Goal: Transaction & Acquisition: Purchase product/service

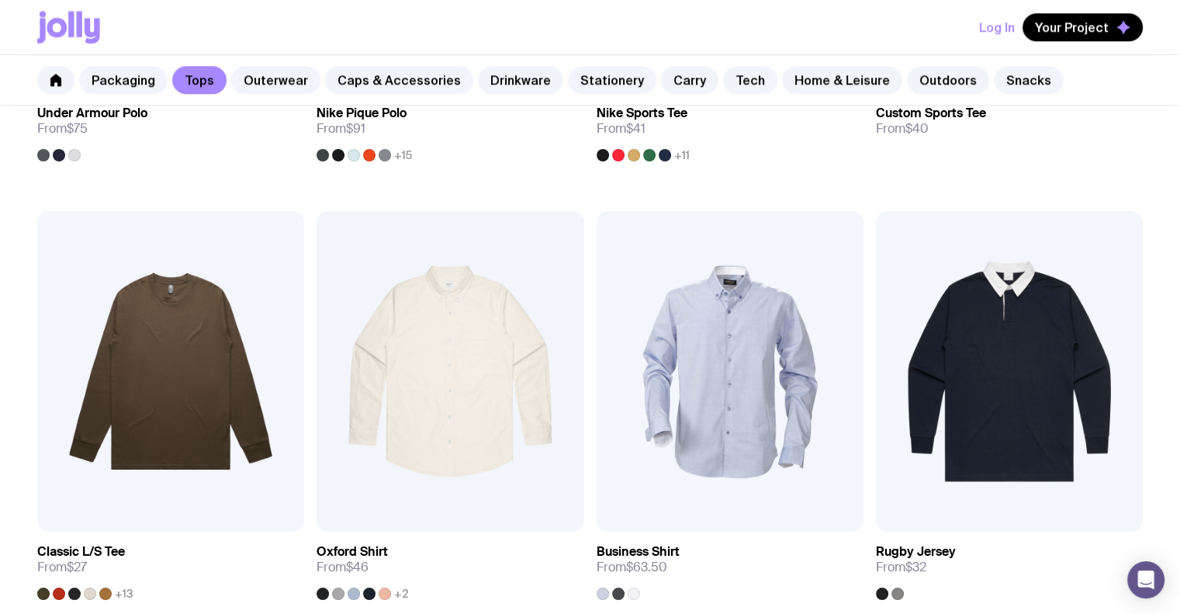
scroll to position [1757, 0]
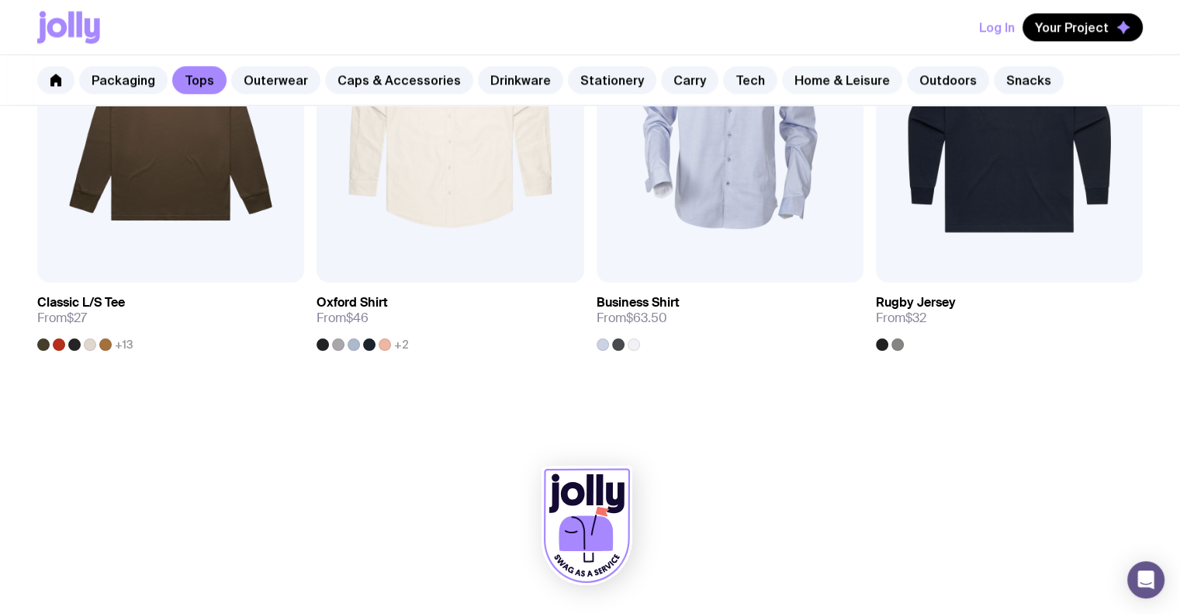
click at [815, 75] on link "Home & Leisure" at bounding box center [842, 80] width 120 height 28
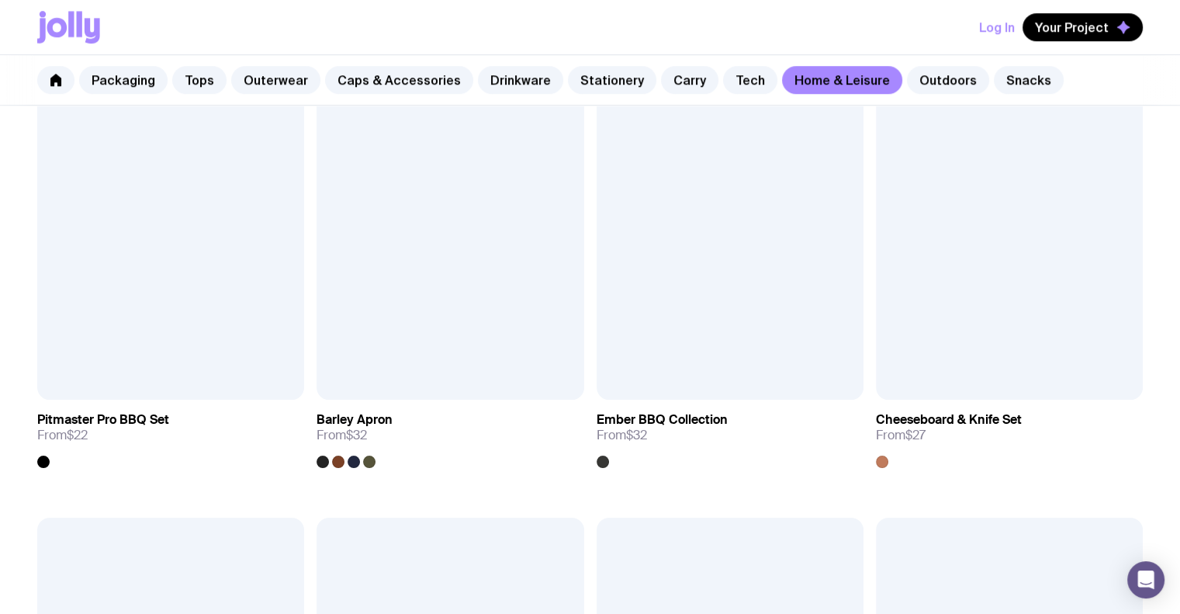
scroll to position [1396, 0]
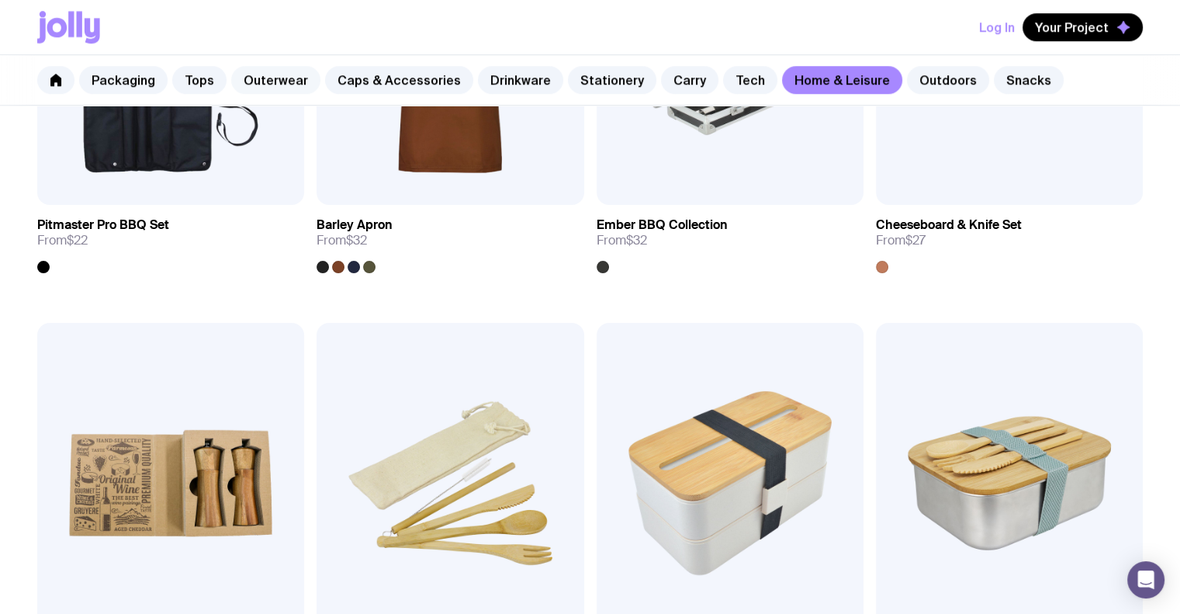
click at [279, 87] on link "Outerwear" at bounding box center [275, 80] width 89 height 28
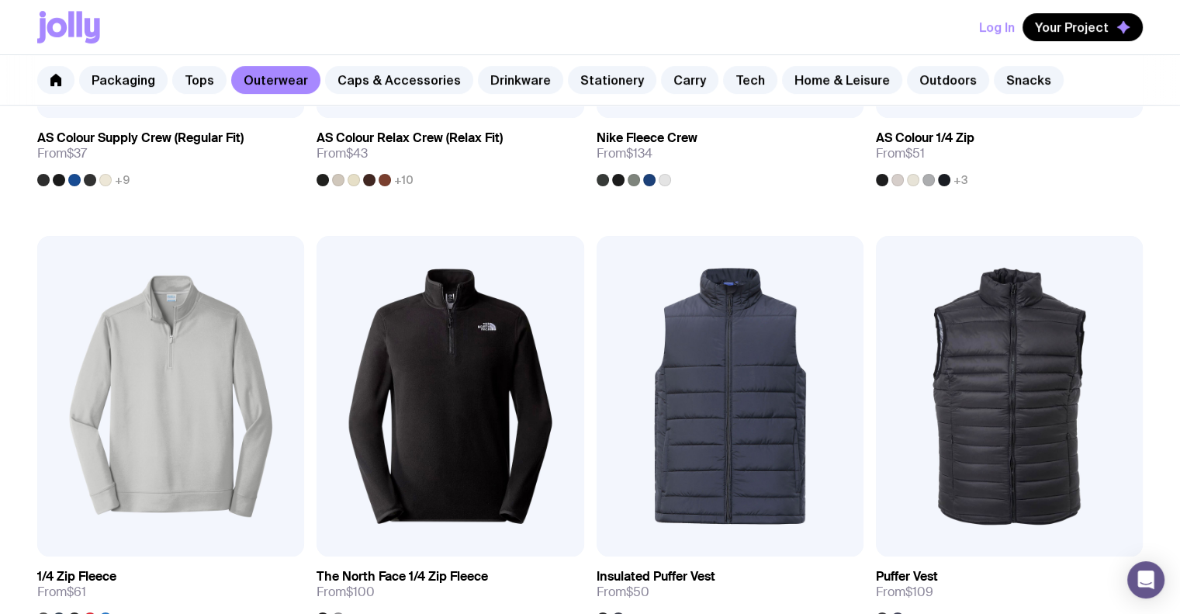
scroll to position [621, 0]
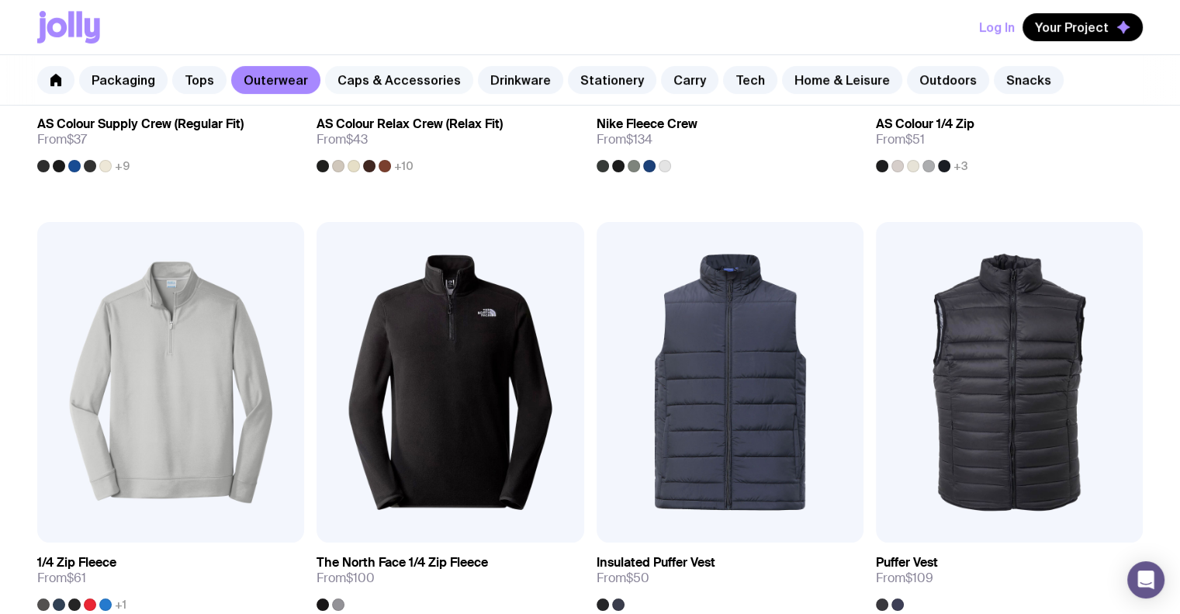
click at [407, 80] on link "Caps & Accessories" at bounding box center [399, 80] width 148 height 28
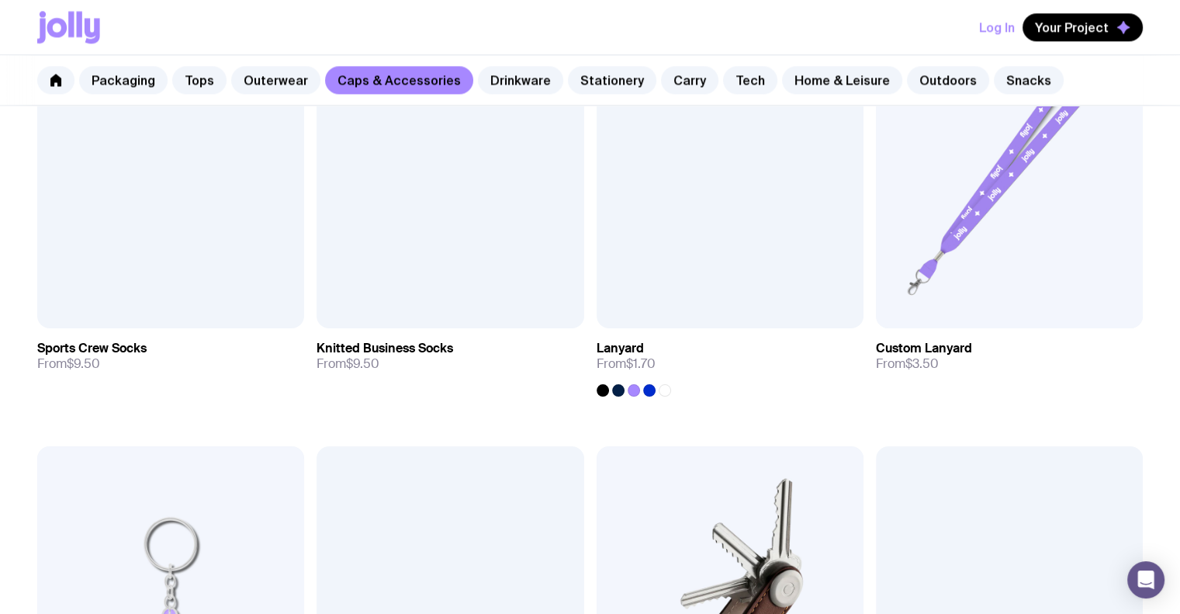
scroll to position [2483, 0]
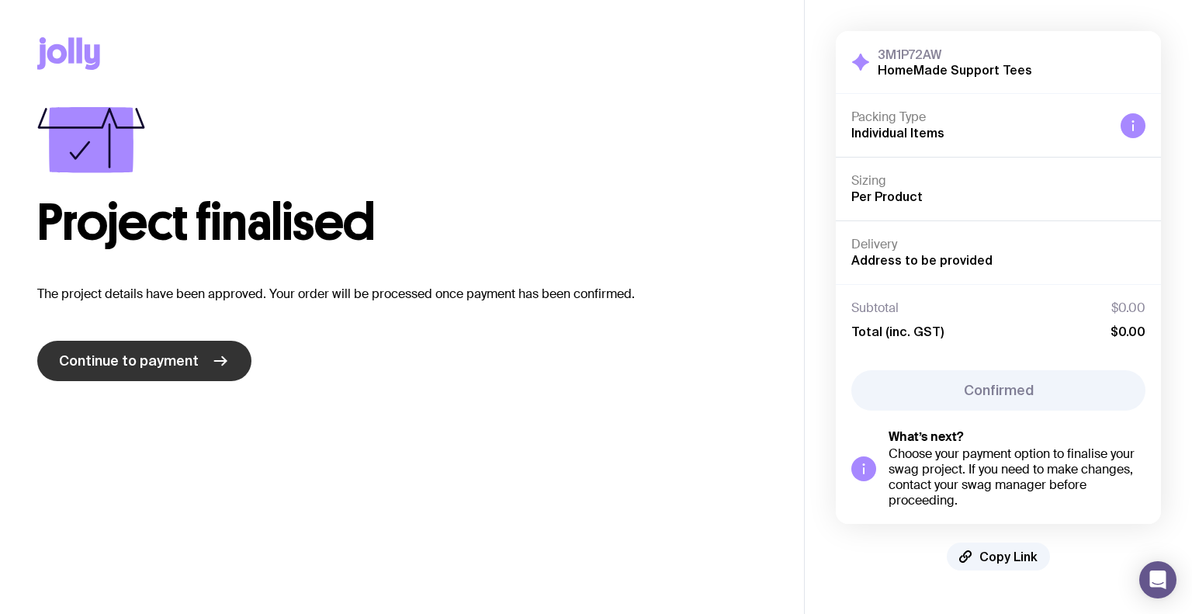
click at [226, 362] on link "Continue to payment" at bounding box center [144, 361] width 214 height 40
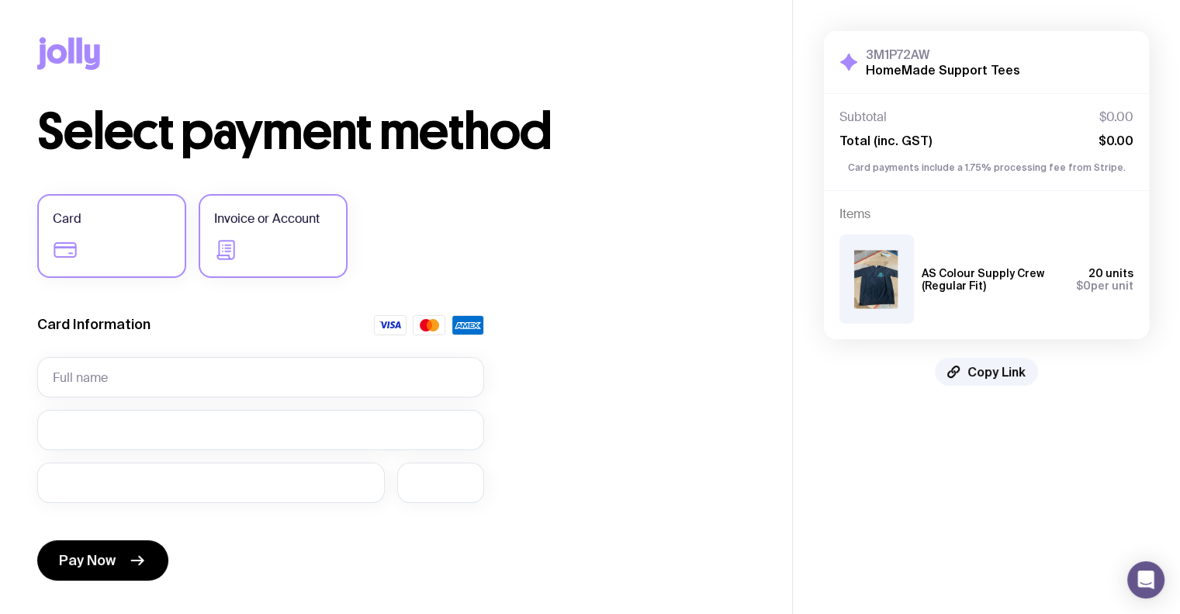
click at [239, 234] on label "Invoice or Account" at bounding box center [273, 236] width 149 height 84
click at [0, 0] on input "Invoice or Account" at bounding box center [0, 0] width 0 height 0
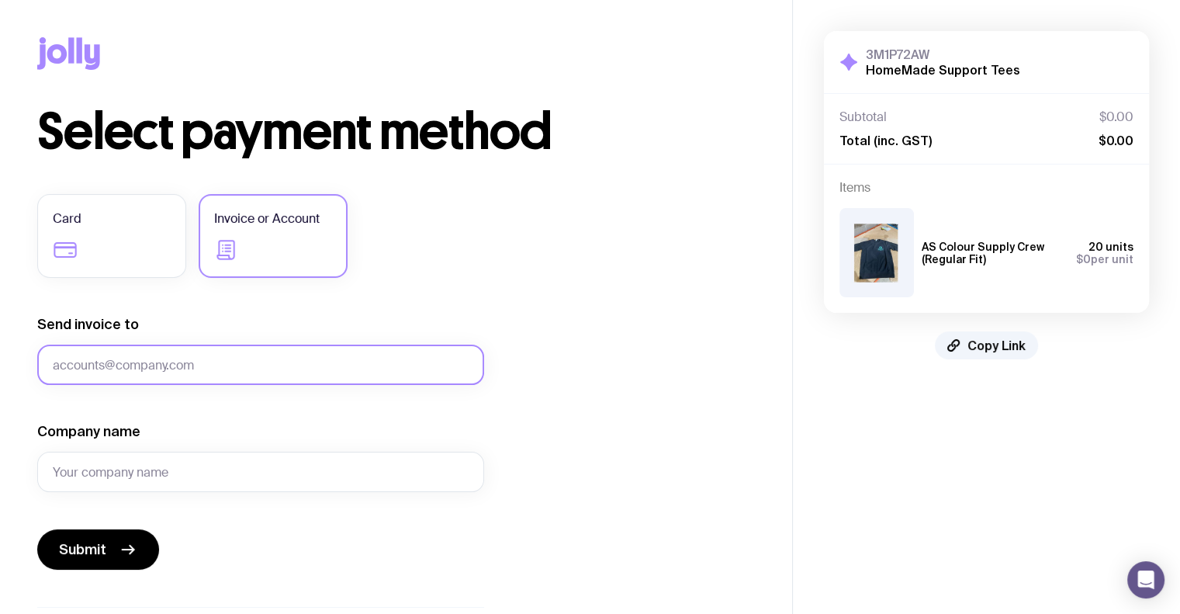
click at [243, 368] on input "Send invoice to" at bounding box center [260, 364] width 447 height 40
type input "conor@sendjolly.com.au"
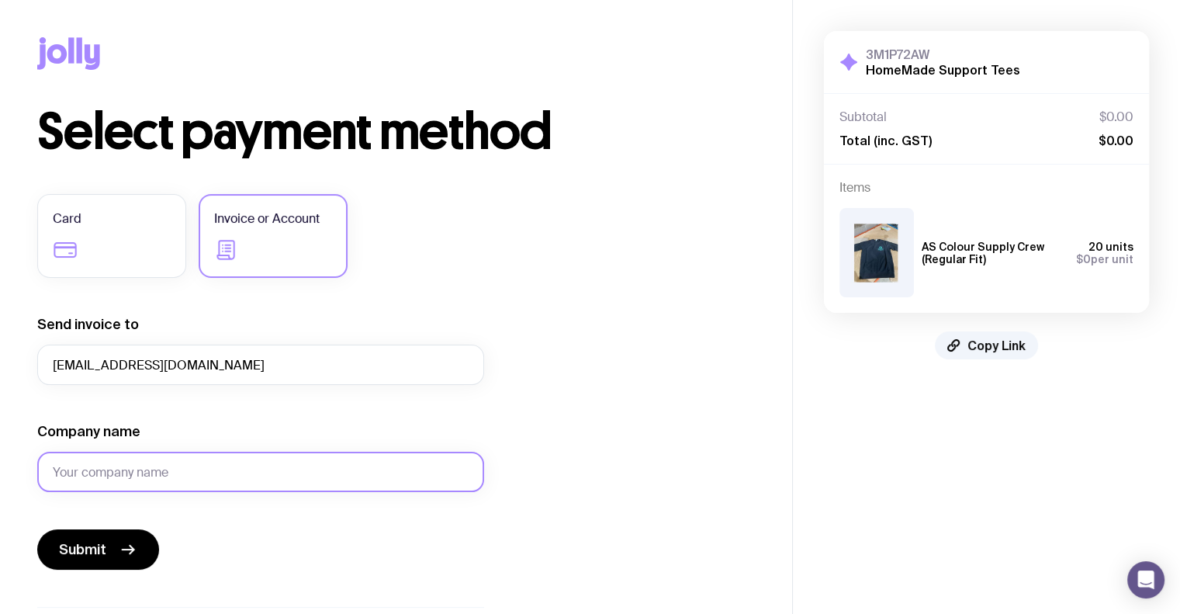
click at [191, 486] on input "Company name" at bounding box center [260, 472] width 447 height 40
type input "Home Made Support"
click at [83, 551] on span "Submit" at bounding box center [82, 549] width 47 height 19
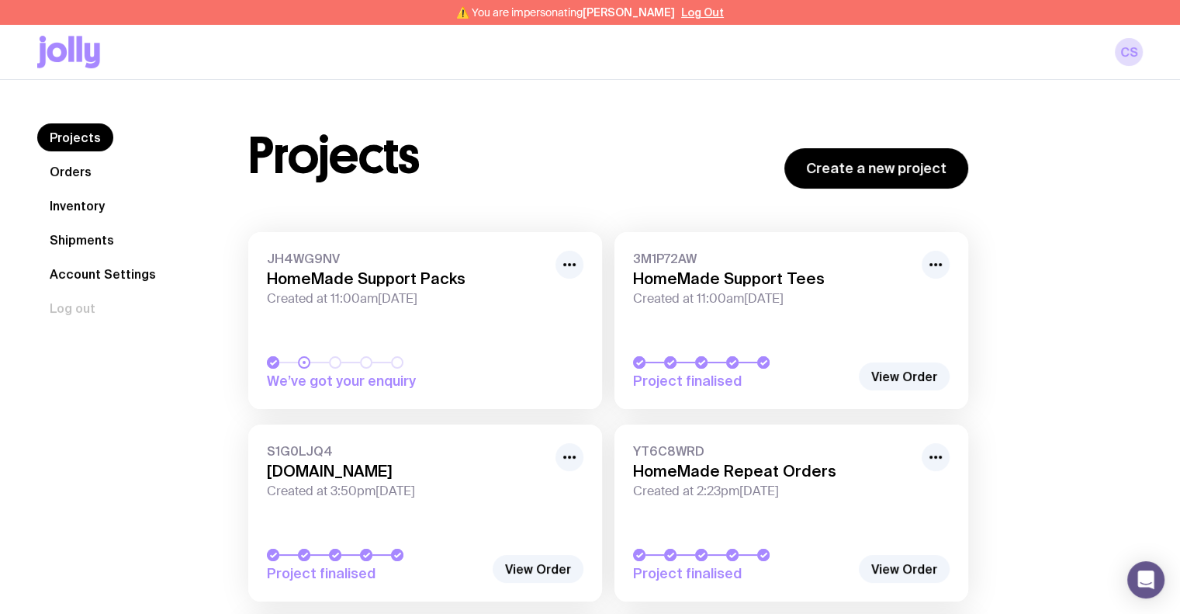
click at [85, 213] on link "Inventory" at bounding box center [77, 206] width 80 height 28
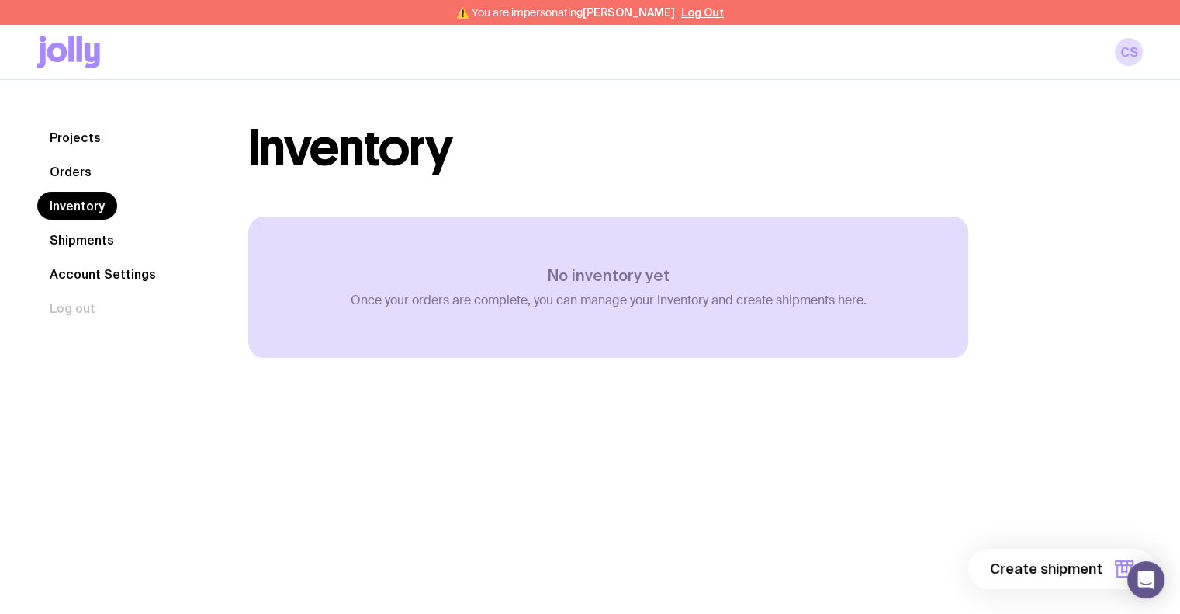
click at [85, 181] on link "Orders" at bounding box center [70, 171] width 67 height 28
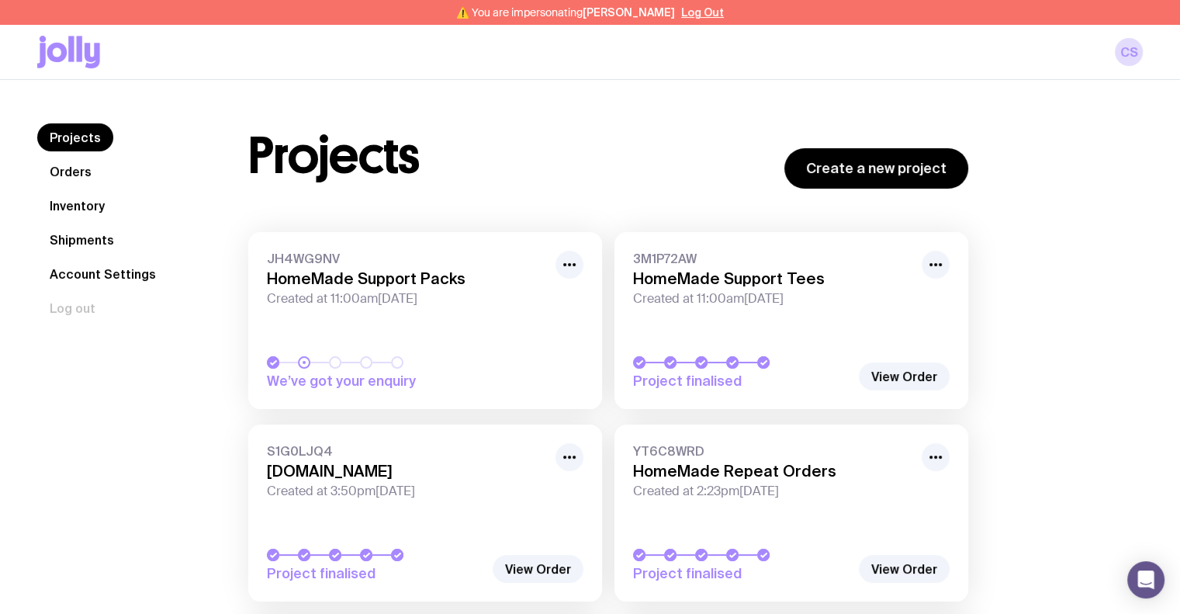
click at [87, 202] on link "Inventory" at bounding box center [77, 206] width 80 height 28
click at [97, 204] on link "Inventory" at bounding box center [77, 206] width 80 height 28
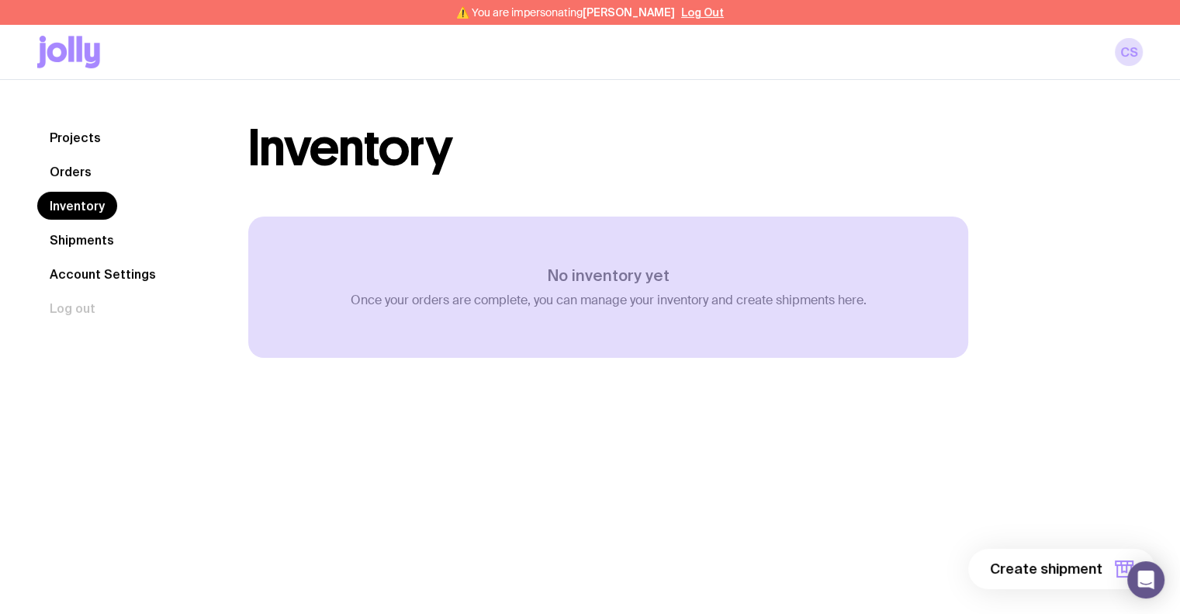
click at [86, 183] on link "Orders" at bounding box center [70, 171] width 67 height 28
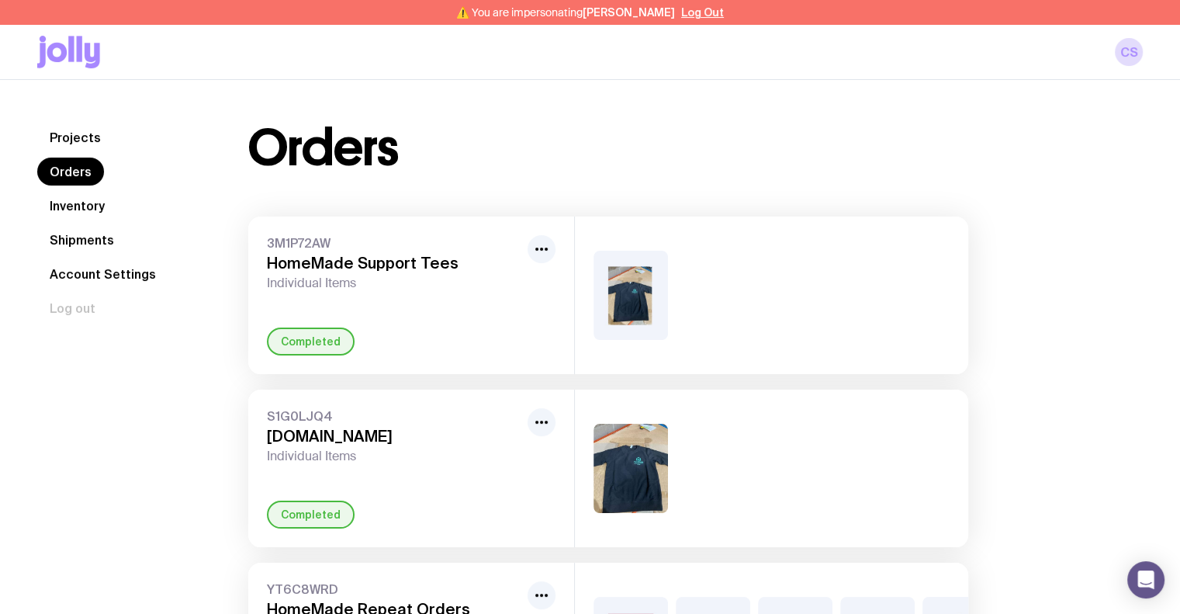
click at [105, 204] on link "Inventory" at bounding box center [77, 206] width 80 height 28
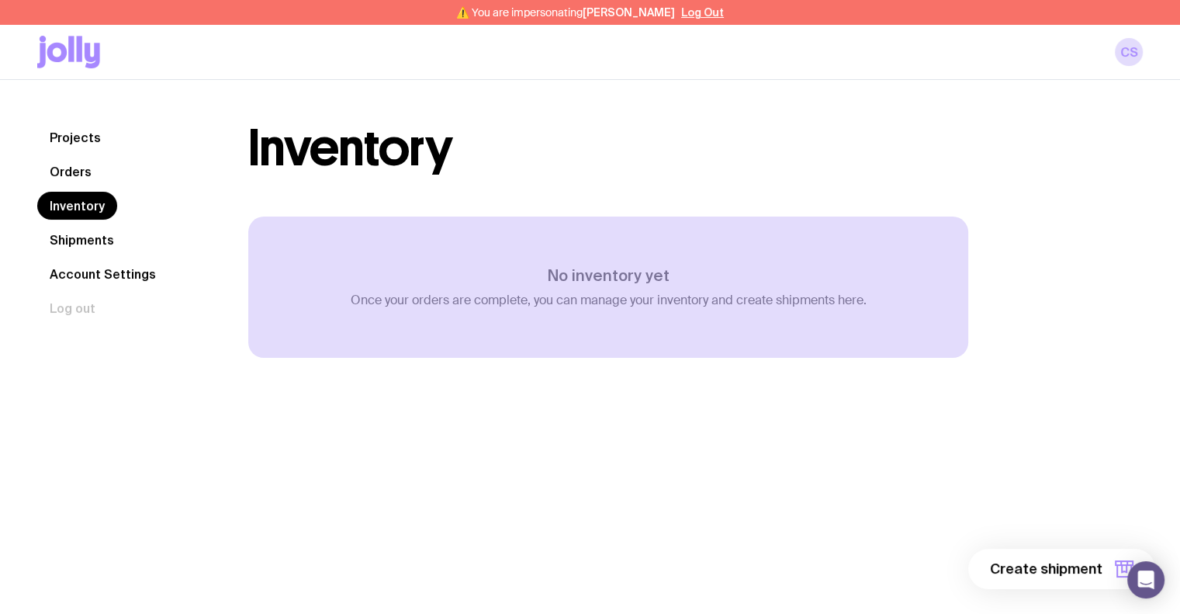
click at [86, 171] on link "Orders" at bounding box center [70, 171] width 67 height 28
